Goal: Information Seeking & Learning: Find specific fact

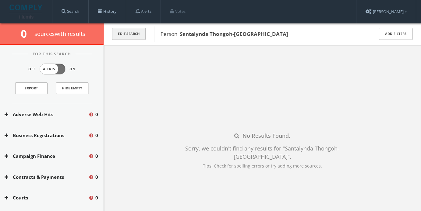
click at [136, 36] on button "Edit Search" at bounding box center [129, 34] width 34 height 12
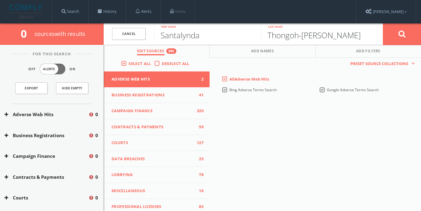
drag, startPoint x: 320, startPoint y: 34, endPoint x: 261, endPoint y: 34, distance: 59.1
click at [261, 34] on input "Thongoh-[PERSON_NAME]" at bounding box center [314, 34] width 107 height 16
paste input "[PERSON_NAME]"
type input "[PERSON_NAME]"
click at [391, 37] on button at bounding box center [402, 34] width 38 height 22
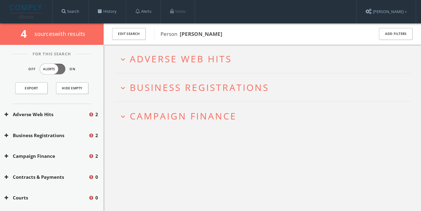
click at [184, 69] on h2 "expand_more Adverse Web Hits" at bounding box center [262, 59] width 296 height 28
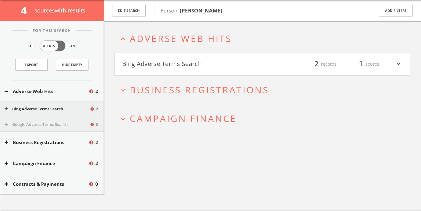
click at [190, 65] on button "Bing Adverse Terms Search" at bounding box center [192, 64] width 140 height 10
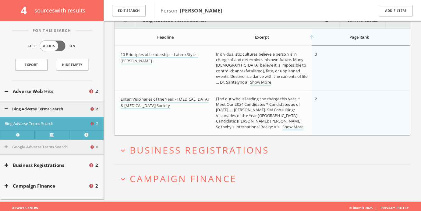
scroll to position [90, 0]
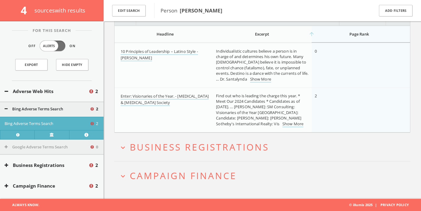
click at [190, 143] on span "Business Registrations" at bounding box center [199, 147] width 139 height 12
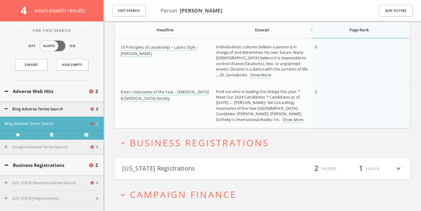
scroll to position [113, 0]
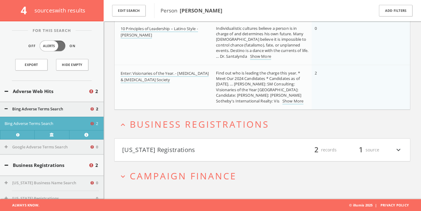
click at [190, 172] on span "Campaign Finance" at bounding box center [183, 176] width 107 height 12
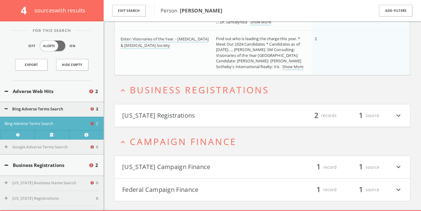
scroll to position [159, 0]
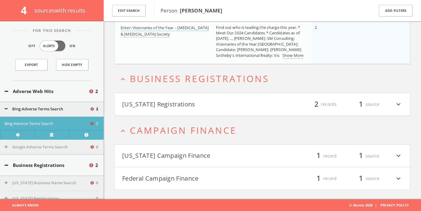
click at [191, 161] on button "[US_STATE] Campaign Finance" at bounding box center [192, 156] width 140 height 10
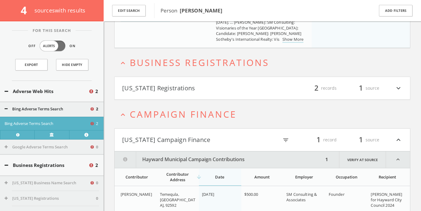
scroll to position [221, 0]
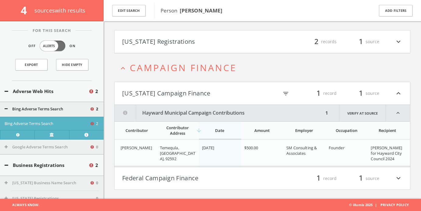
click at [191, 179] on button "Federal Campaign Finance" at bounding box center [192, 179] width 140 height 10
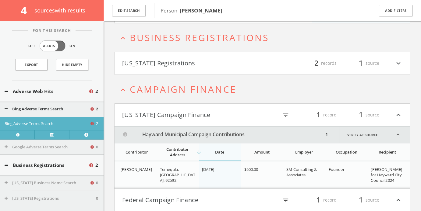
scroll to position [0, 0]
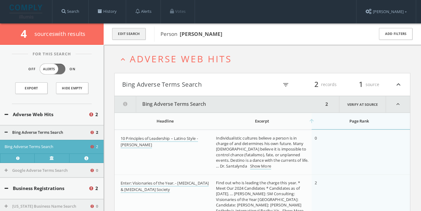
click at [138, 35] on button "Edit Search" at bounding box center [129, 34] width 34 height 12
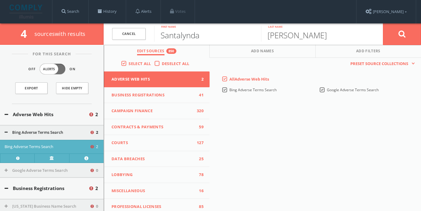
drag, startPoint x: 227, startPoint y: 34, endPoint x: 158, endPoint y: 39, distance: 69.4
click at [158, 39] on input "Santalynda" at bounding box center [207, 34] width 107 height 16
type input "[PERSON_NAME]"
drag, startPoint x: 306, startPoint y: 35, endPoint x: 267, endPoint y: 36, distance: 39.3
click at [267, 36] on input "[PERSON_NAME]" at bounding box center [314, 34] width 107 height 16
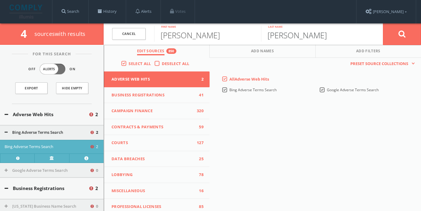
type input "[PERSON_NAME]"
click at [400, 34] on icon at bounding box center [401, 34] width 7 height 8
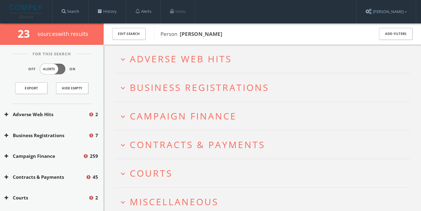
click at [210, 59] on span "Adverse Web Hits" at bounding box center [181, 59] width 102 height 12
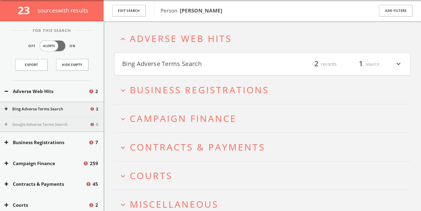
click at [211, 64] on button "Bing Adverse Terms Search" at bounding box center [192, 64] width 140 height 10
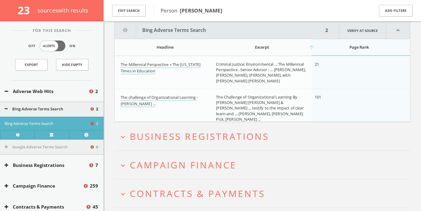
scroll to position [78, 0]
click at [188, 134] on span "Business Registrations" at bounding box center [199, 136] width 139 height 12
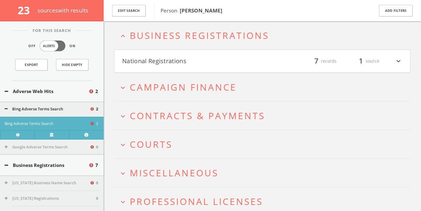
click at [191, 63] on button "National Registrations" at bounding box center [192, 61] width 140 height 10
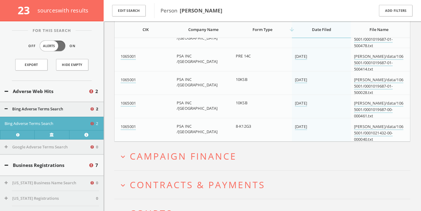
scroll to position [312, 0]
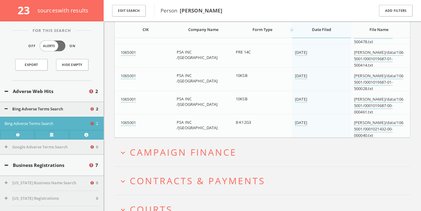
click at [191, 154] on span "Campaign Finance" at bounding box center [183, 152] width 107 height 12
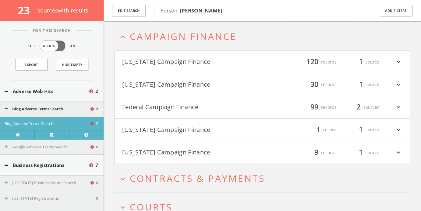
scroll to position [429, 0]
click at [192, 60] on button "[US_STATE] Campaign Finance" at bounding box center [192, 61] width 140 height 10
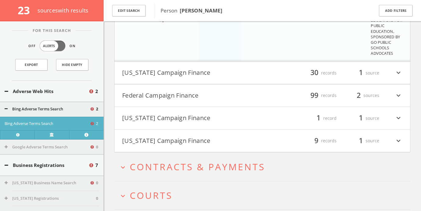
scroll to position [5982, 0]
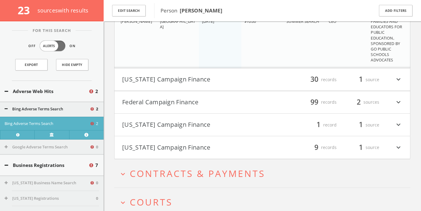
click at [190, 86] on h4 "[US_STATE] Campaign Finance filter_list 30 records 1 source expand_more" at bounding box center [262, 80] width 295 height 23
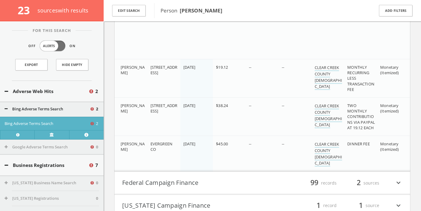
scroll to position [7236, 0]
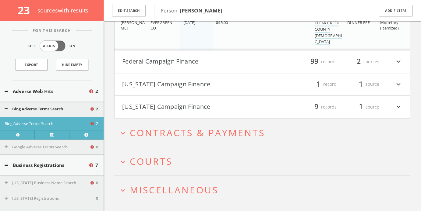
click at [189, 63] on button "Federal Campaign Finance" at bounding box center [192, 62] width 140 height 10
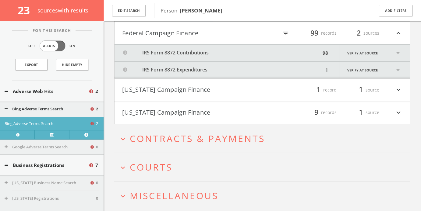
scroll to position [7265, 0]
click at [241, 51] on button "IRS Form 8872 Contributions" at bounding box center [218, 52] width 206 height 17
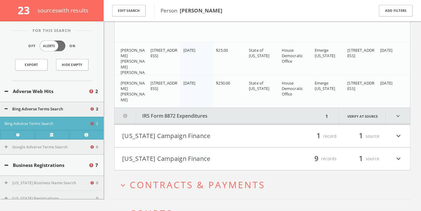
scroll to position [10517, 0]
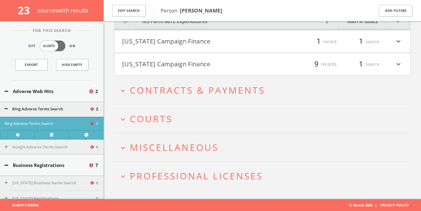
click at [237, 43] on button "[US_STATE] Campaign Finance" at bounding box center [192, 42] width 140 height 10
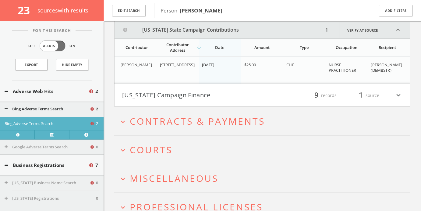
click at [245, 95] on button "[US_STATE] Campaign Finance" at bounding box center [192, 95] width 140 height 10
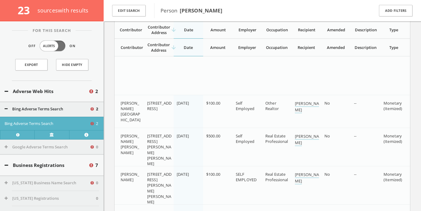
scroll to position [10955, 0]
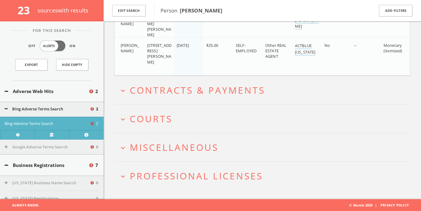
click at [224, 91] on span "Contracts & Payments" at bounding box center [197, 90] width 135 height 12
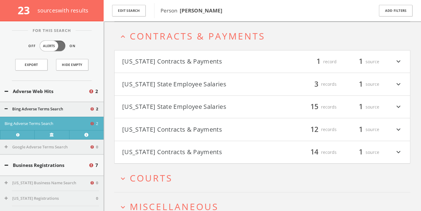
scroll to position [11009, 0]
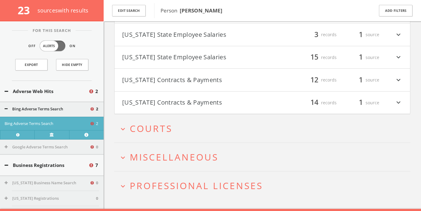
click at [164, 128] on span "Courts" at bounding box center [151, 128] width 43 height 12
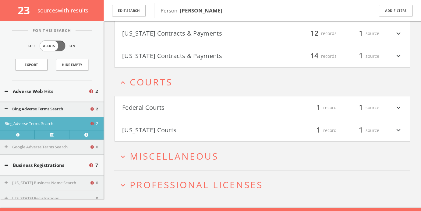
scroll to position [11114, 0]
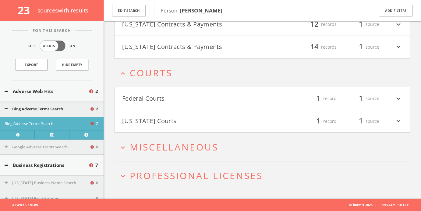
click at [177, 94] on button "Federal Courts" at bounding box center [192, 99] width 140 height 10
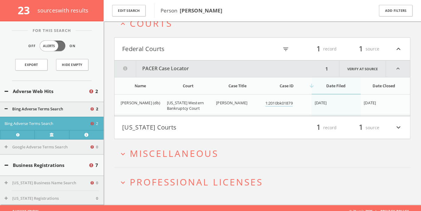
scroll to position [11165, 0]
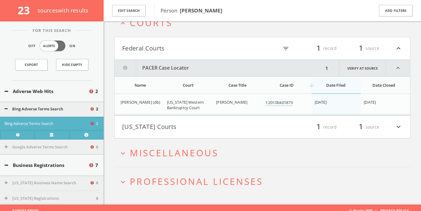
click at [185, 106] on span "[US_STATE] Western Bankruptcy Court" at bounding box center [185, 105] width 37 height 11
click at [273, 102] on link "1:2010bk01879" at bounding box center [278, 103] width 27 height 6
click at [186, 131] on button "[US_STATE] Courts" at bounding box center [192, 127] width 140 height 10
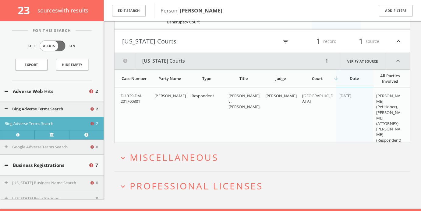
scroll to position [11261, 0]
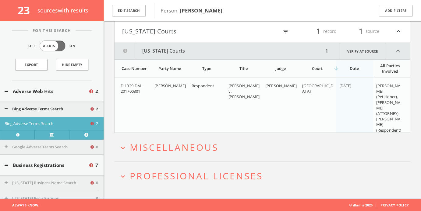
click at [187, 144] on span "Miscellaneous" at bounding box center [174, 147] width 89 height 12
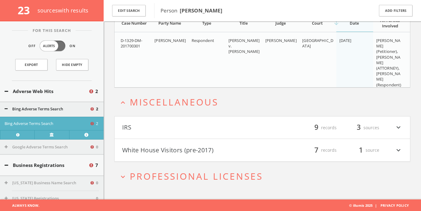
scroll to position [11306, 0]
click at [188, 164] on h2 "expand_more Professional Licenses" at bounding box center [262, 176] width 296 height 28
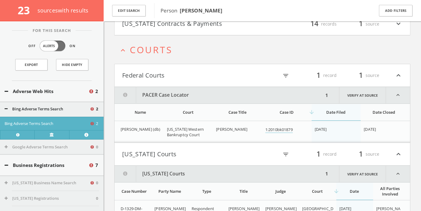
scroll to position [11136, 0]
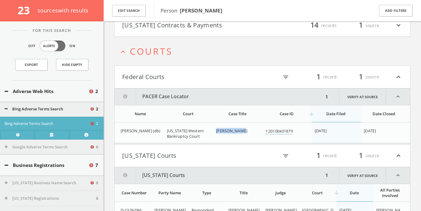
drag, startPoint x: 216, startPoint y: 131, endPoint x: 241, endPoint y: 132, distance: 25.6
click at [241, 132] on td "[PERSON_NAME]" at bounding box center [237, 134] width 49 height 22
copy span "[PERSON_NAME]"
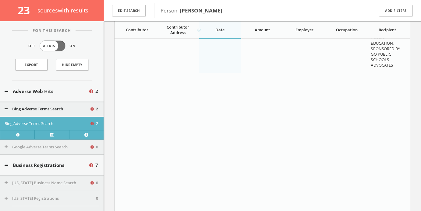
scroll to position [4882, 0]
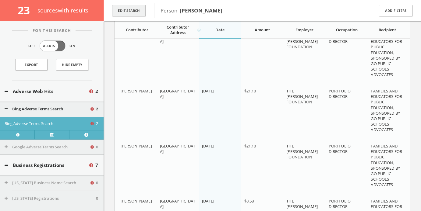
click at [131, 13] on button "Edit Search" at bounding box center [129, 11] width 34 height 12
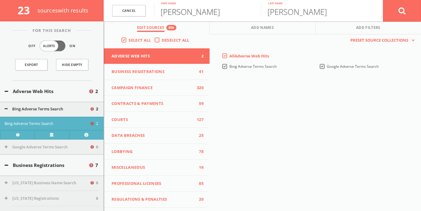
drag, startPoint x: 193, startPoint y: 11, endPoint x: 156, endPoint y: 11, distance: 36.9
click at [156, 11] on input "[PERSON_NAME]" at bounding box center [207, 10] width 107 height 16
type input "Grace"
drag, startPoint x: 292, startPoint y: 15, endPoint x: 266, endPoint y: 13, distance: 25.9
click at [266, 13] on input "[PERSON_NAME]" at bounding box center [314, 10] width 107 height 16
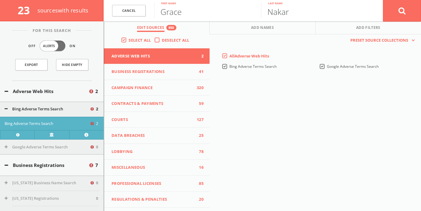
type input "Nakar"
click at [403, 12] on icon at bounding box center [401, 11] width 7 height 8
